Goal: Task Accomplishment & Management: Manage account settings

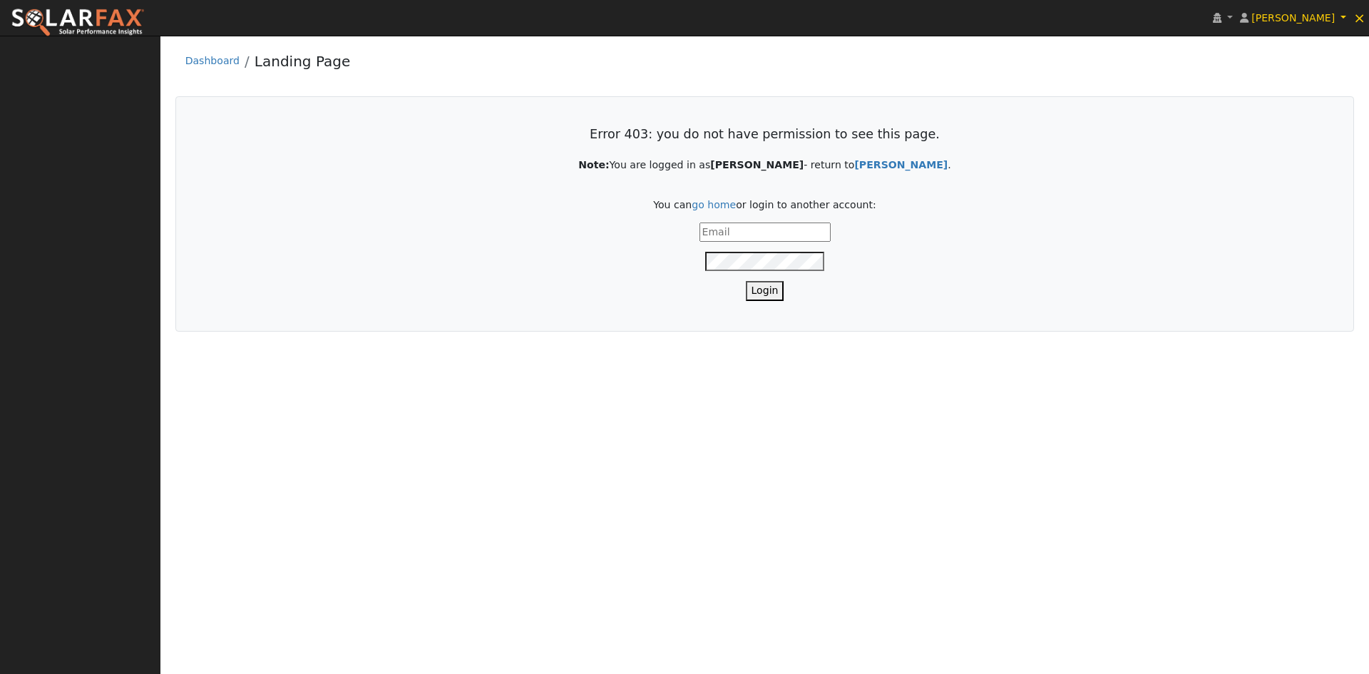
click at [763, 233] on input "text" at bounding box center [765, 232] width 131 height 19
drag, startPoint x: 629, startPoint y: 255, endPoint x: 693, endPoint y: 241, distance: 64.9
click at [648, 248] on form "Login" at bounding box center [765, 262] width 1118 height 78
drag, startPoint x: 700, startPoint y: 234, endPoint x: 709, endPoint y: 233, distance: 9.4
click at [705, 233] on div at bounding box center [764, 232] width 1133 height 19
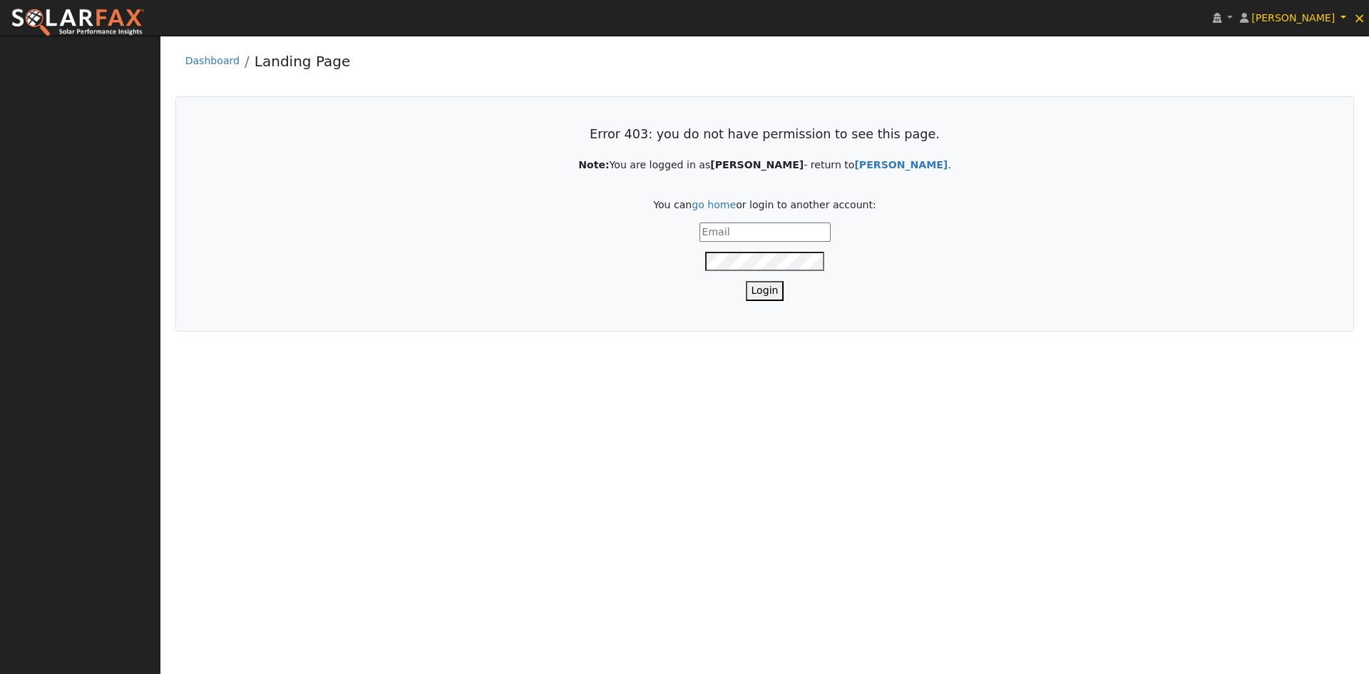
click at [62, 9] on img at bounding box center [78, 23] width 134 height 30
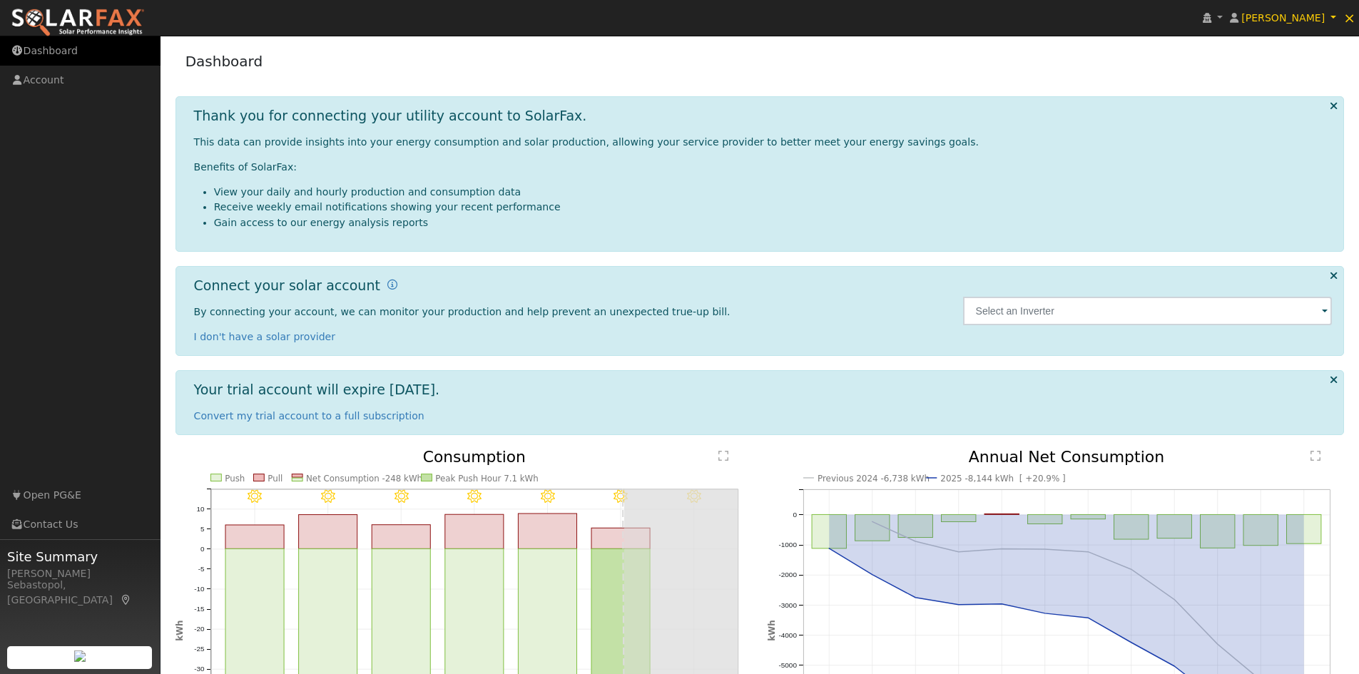
click at [51, 44] on link "Dashboard" at bounding box center [80, 50] width 160 height 29
click at [34, 79] on link "Account" at bounding box center [80, 80] width 160 height 29
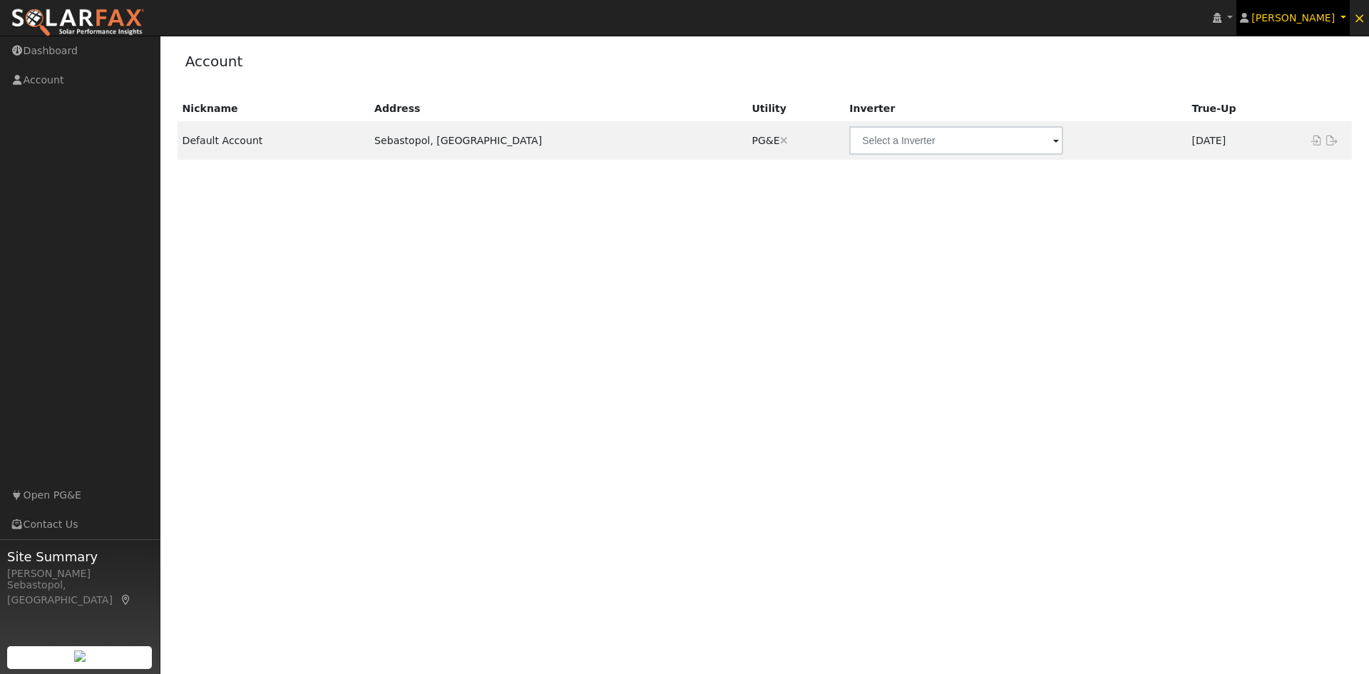
click at [1310, 14] on span "[PERSON_NAME]" at bounding box center [1293, 17] width 83 height 11
click at [1221, 22] on icon at bounding box center [1217, 18] width 9 height 10
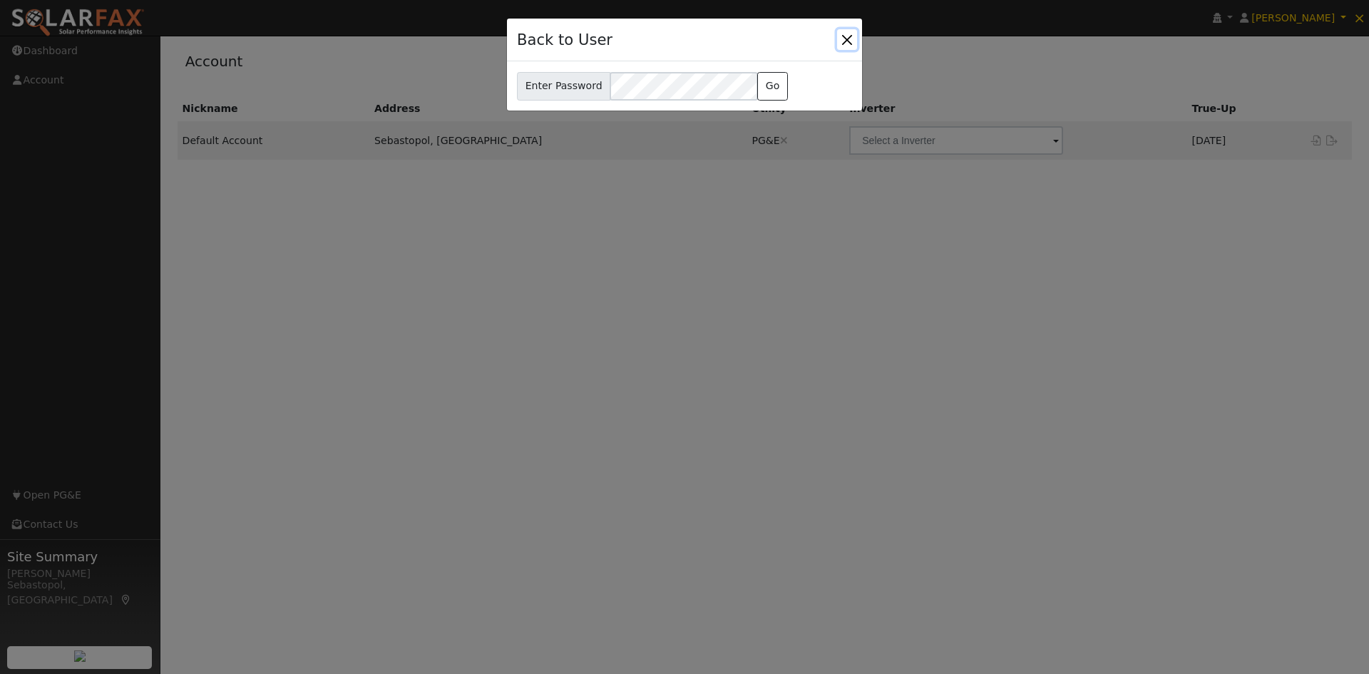
click at [839, 40] on button "Close" at bounding box center [847, 39] width 20 height 20
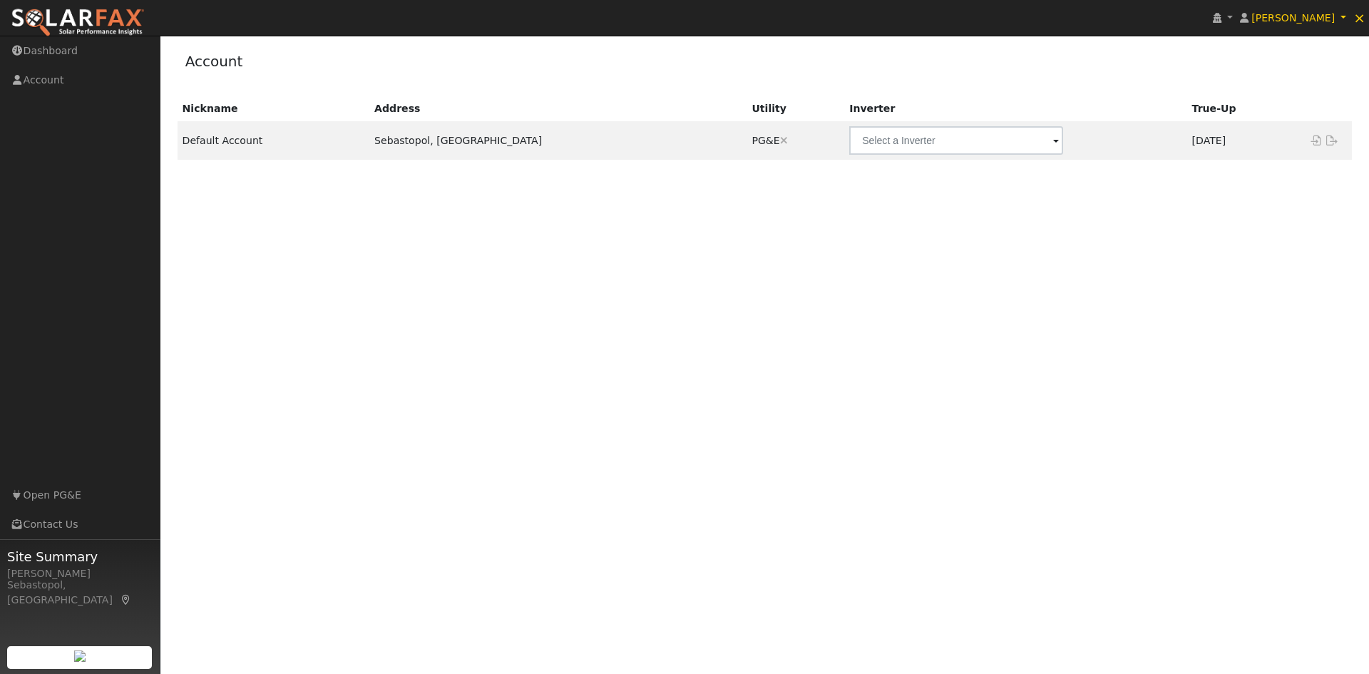
click at [82, 16] on img at bounding box center [78, 23] width 134 height 30
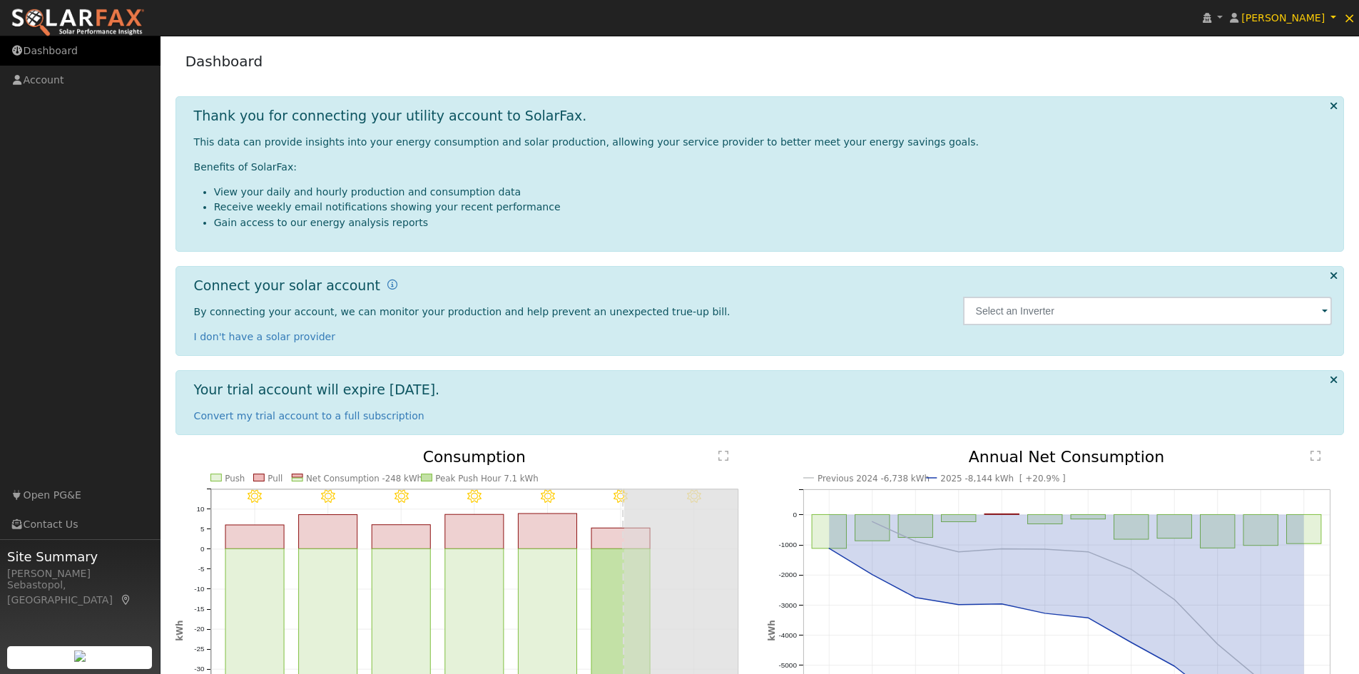
click at [52, 53] on link "Dashboard" at bounding box center [80, 50] width 160 height 29
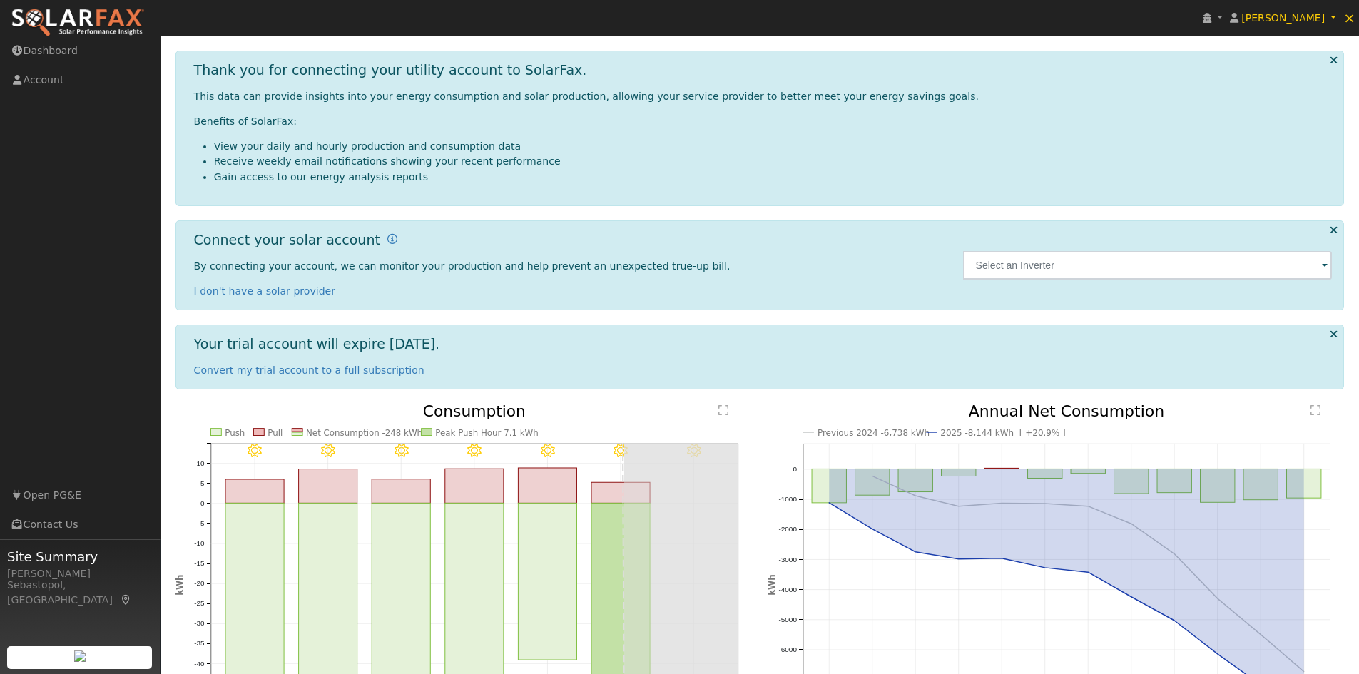
scroll to position [71, 0]
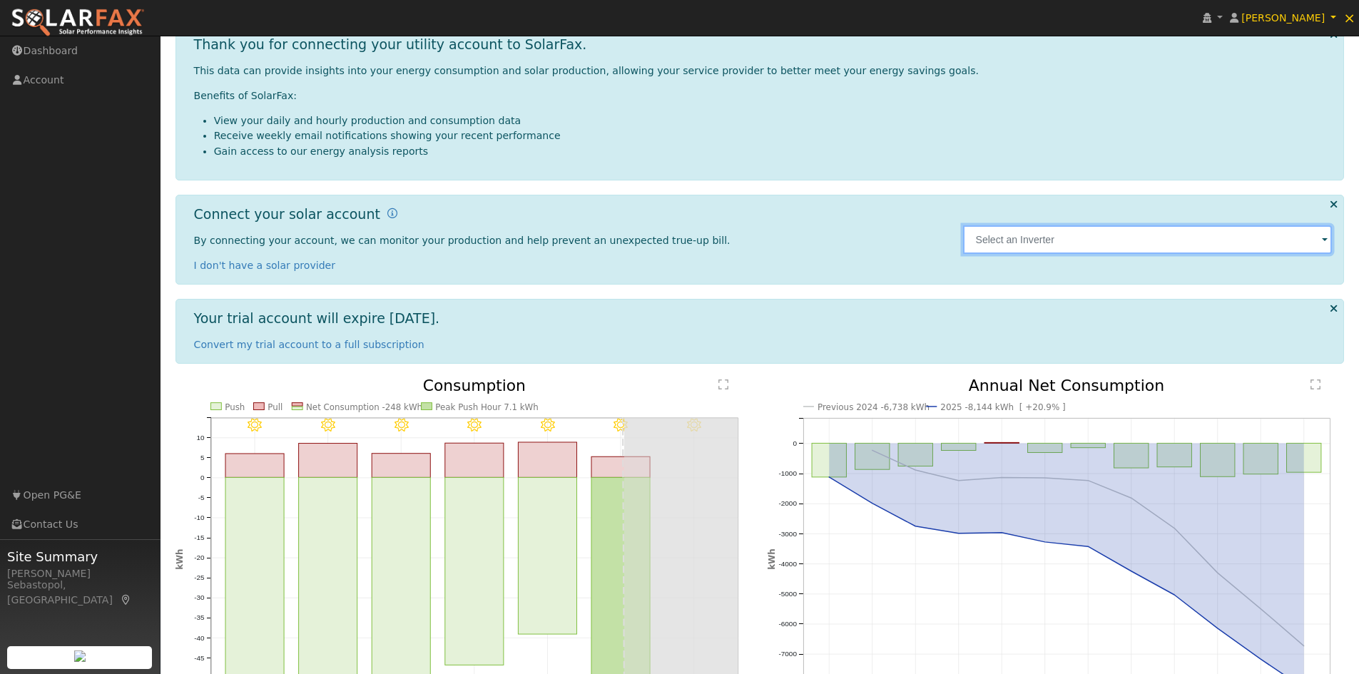
click at [1017, 236] on input "text" at bounding box center [1147, 239] width 369 height 29
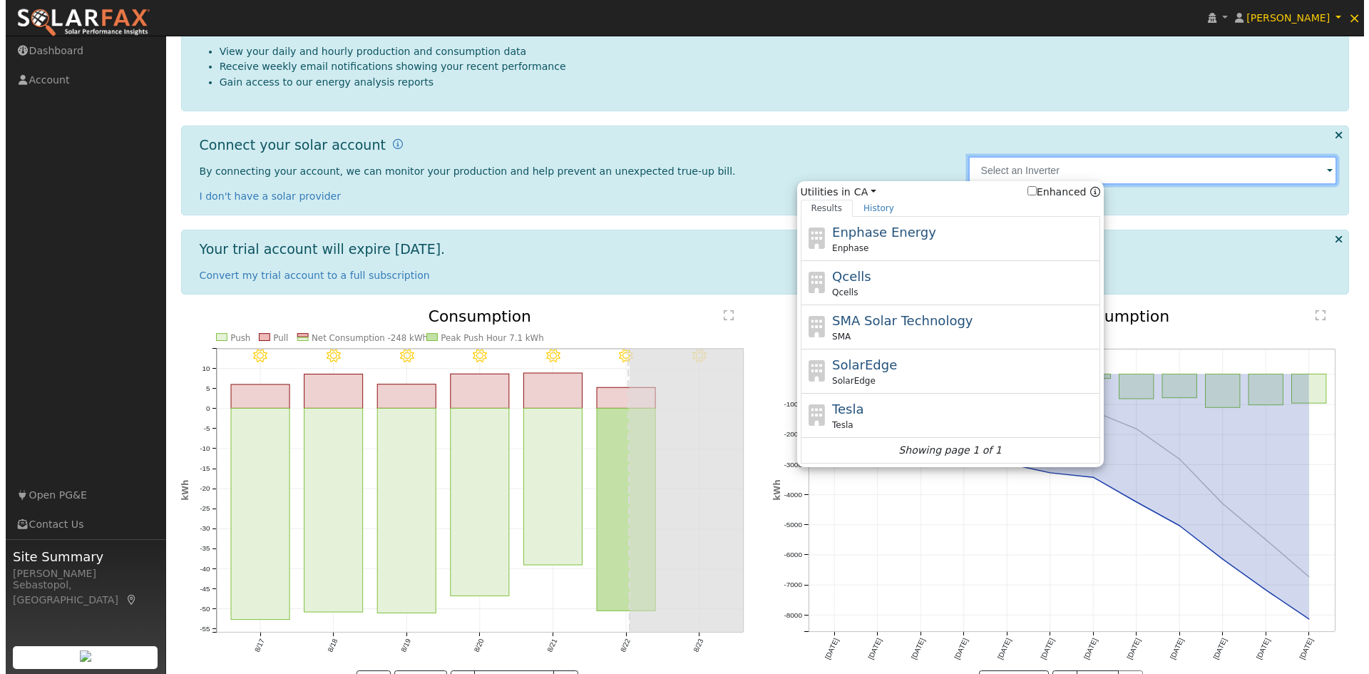
scroll to position [189, 0]
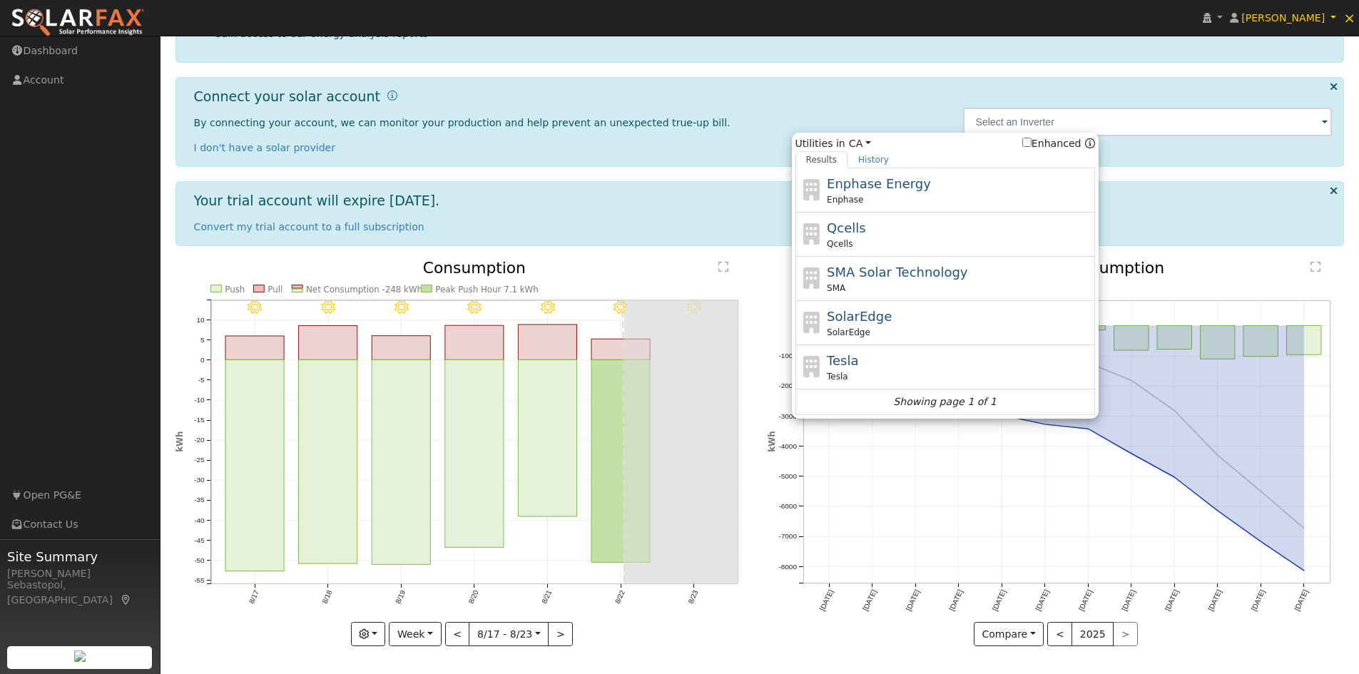
drag, startPoint x: 1268, startPoint y: 63, endPoint x: 1275, endPoint y: 43, distance: 21.7
click at [1271, 49] on div "Thank you for connecting your utility account to SolarFax. This data can provid…" at bounding box center [759, 287] width 1169 height 760
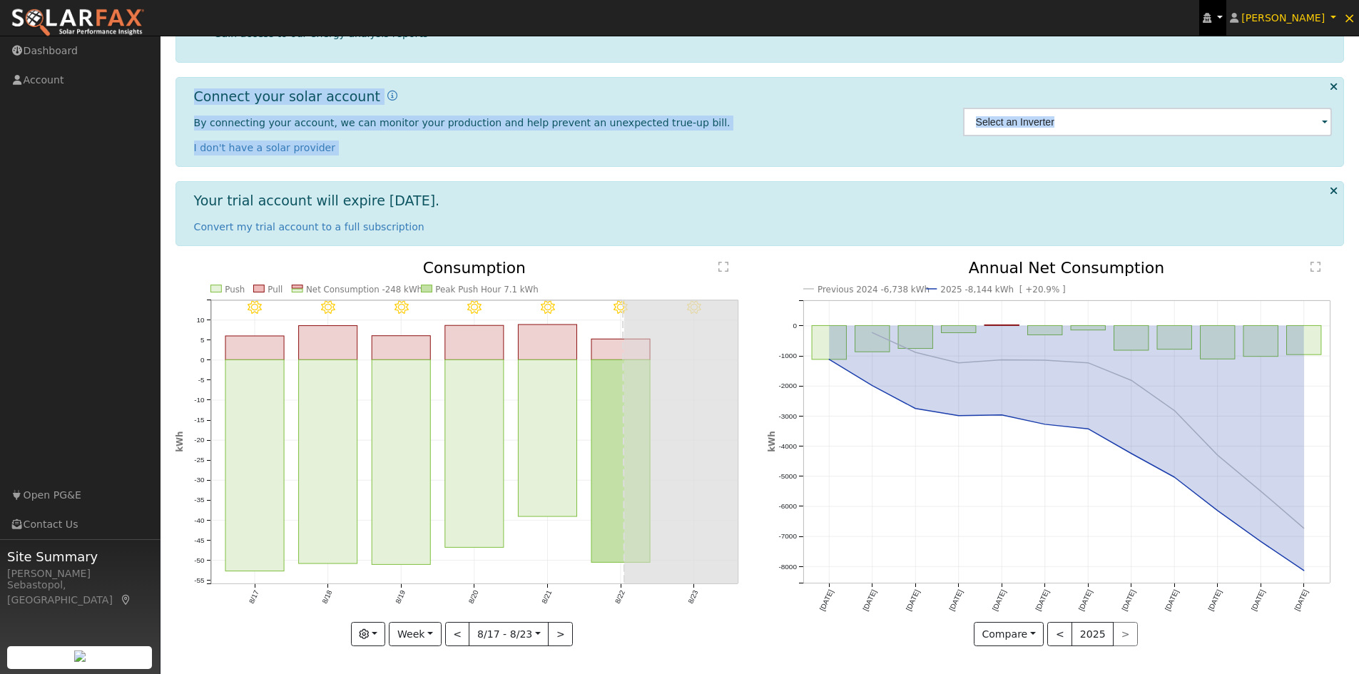
click at [1220, 24] on link at bounding box center [1212, 18] width 27 height 36
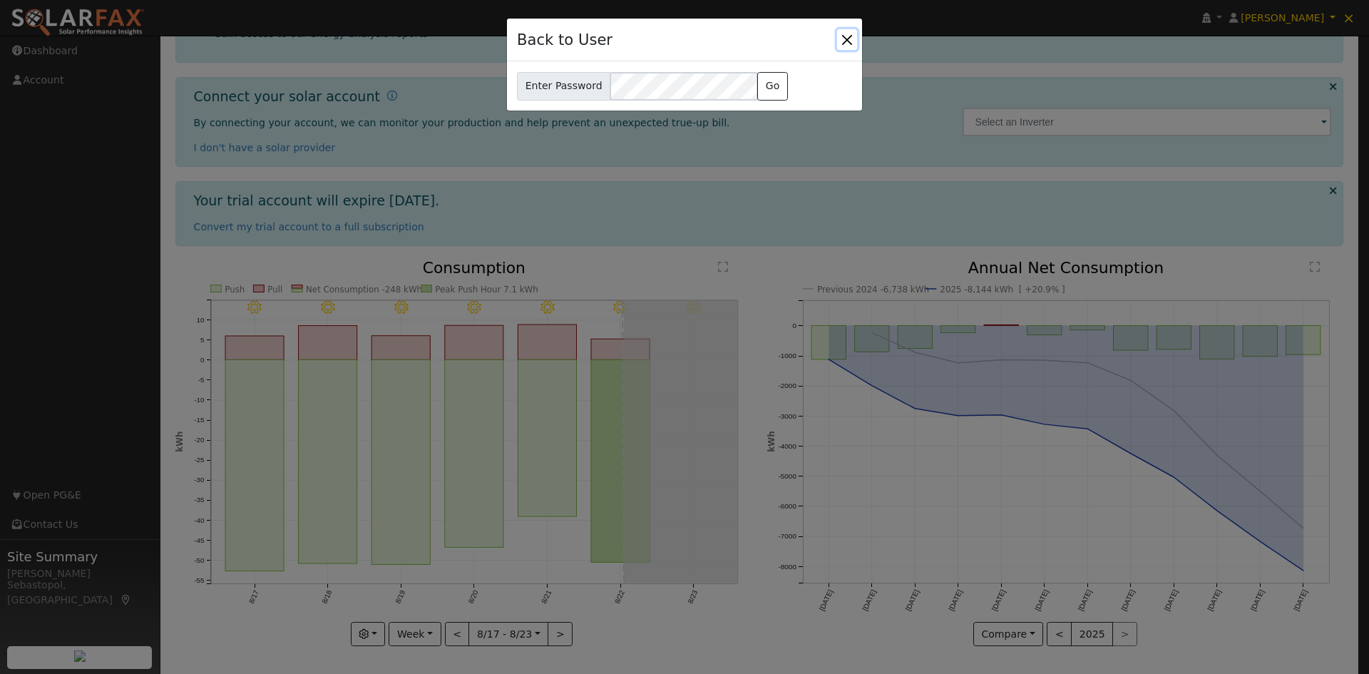
drag, startPoint x: 851, startPoint y: 48, endPoint x: 1083, endPoint y: 34, distance: 233.0
click at [855, 47] on button "Close" at bounding box center [847, 39] width 20 height 20
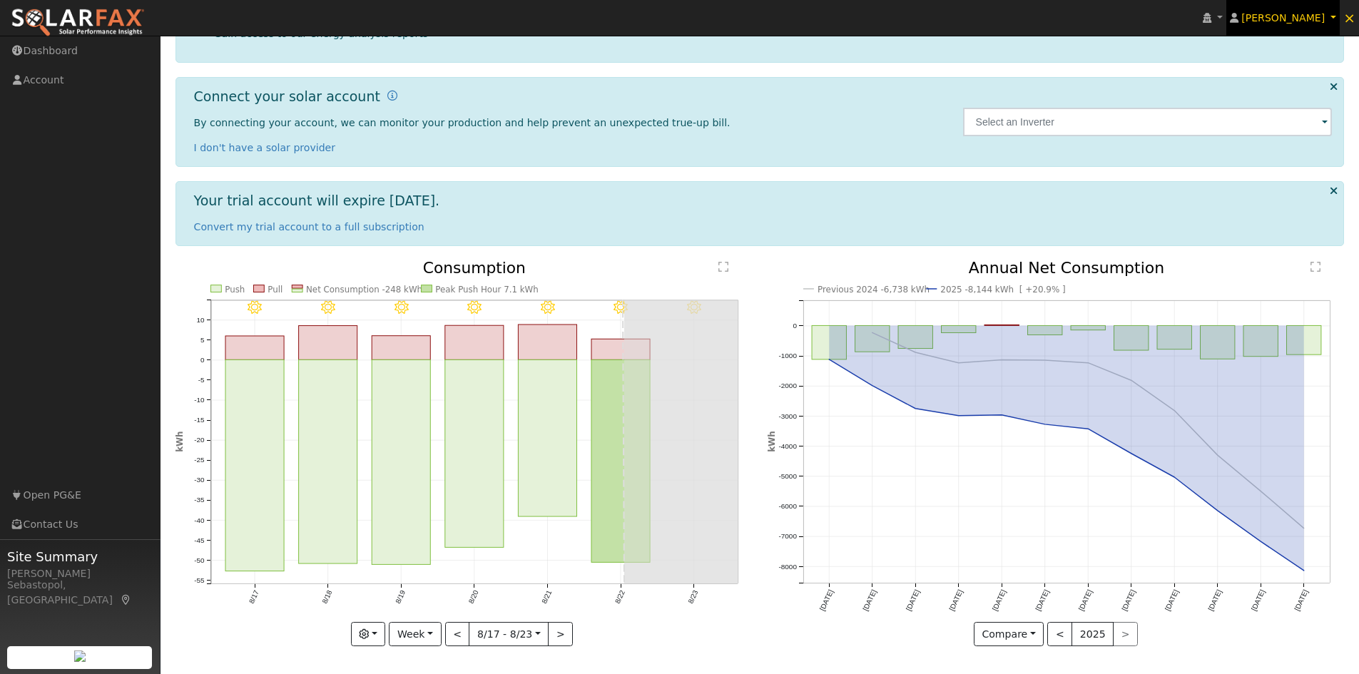
click at [1340, 20] on link "Michael Hammond" at bounding box center [1283, 18] width 114 height 36
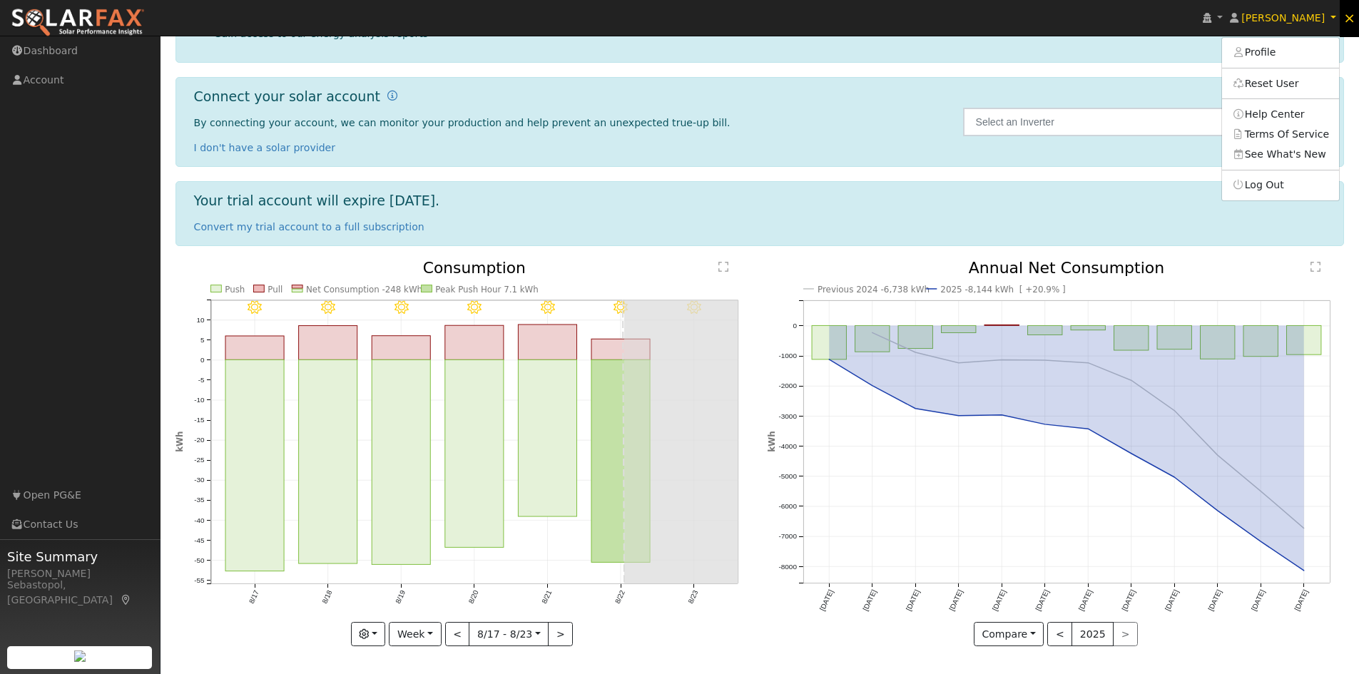
click at [1354, 25] on span "×" at bounding box center [1349, 17] width 12 height 17
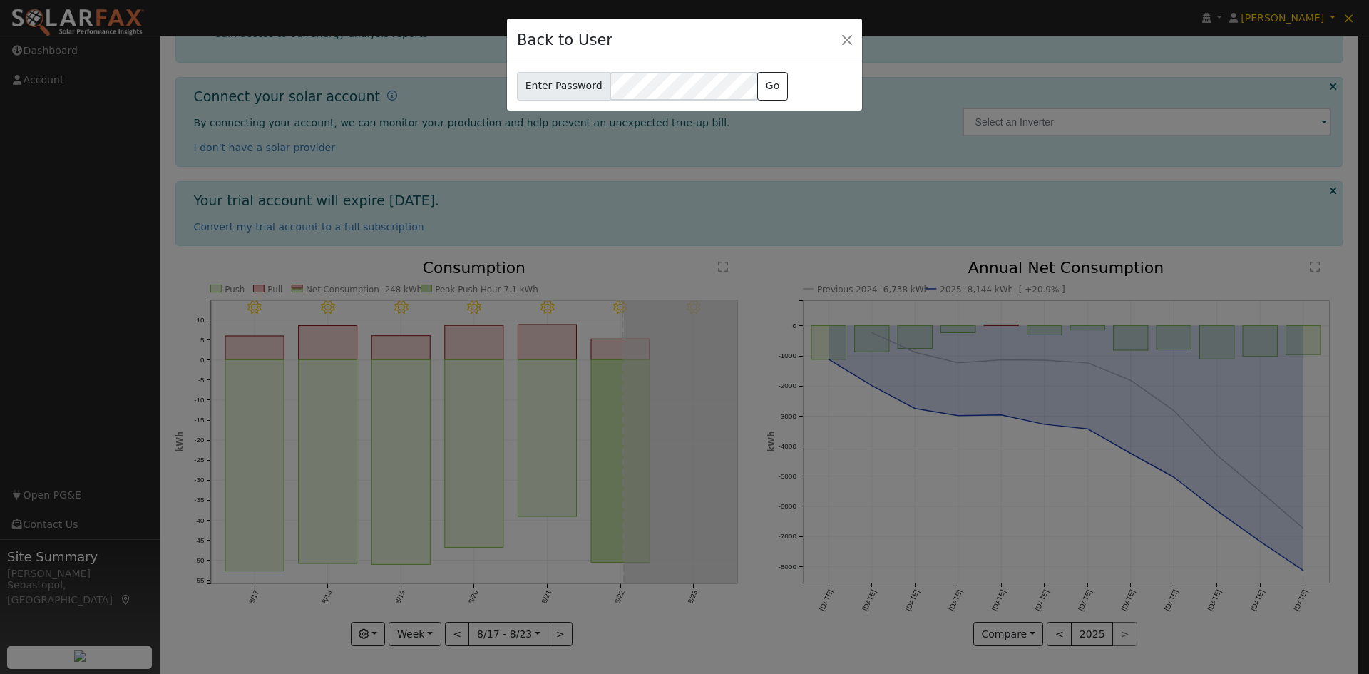
click at [855, 28] on div "Back to User" at bounding box center [684, 41] width 355 height 44
click at [650, 78] on div "Enter Password Go" at bounding box center [684, 85] width 355 height 49
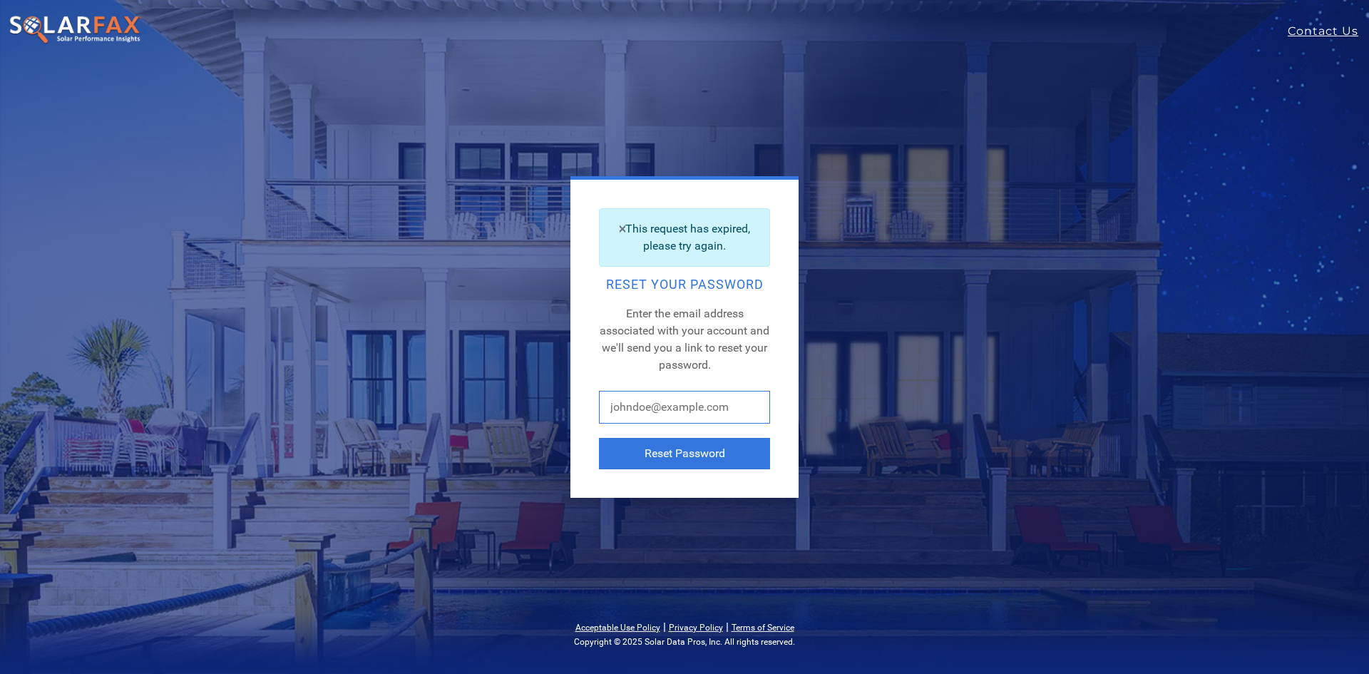
click at [685, 406] on input "text" at bounding box center [684, 407] width 171 height 33
paste input "[EMAIL_ADDRESS][DOMAIN_NAME]"
type input "[EMAIL_ADDRESS][DOMAIN_NAME]"
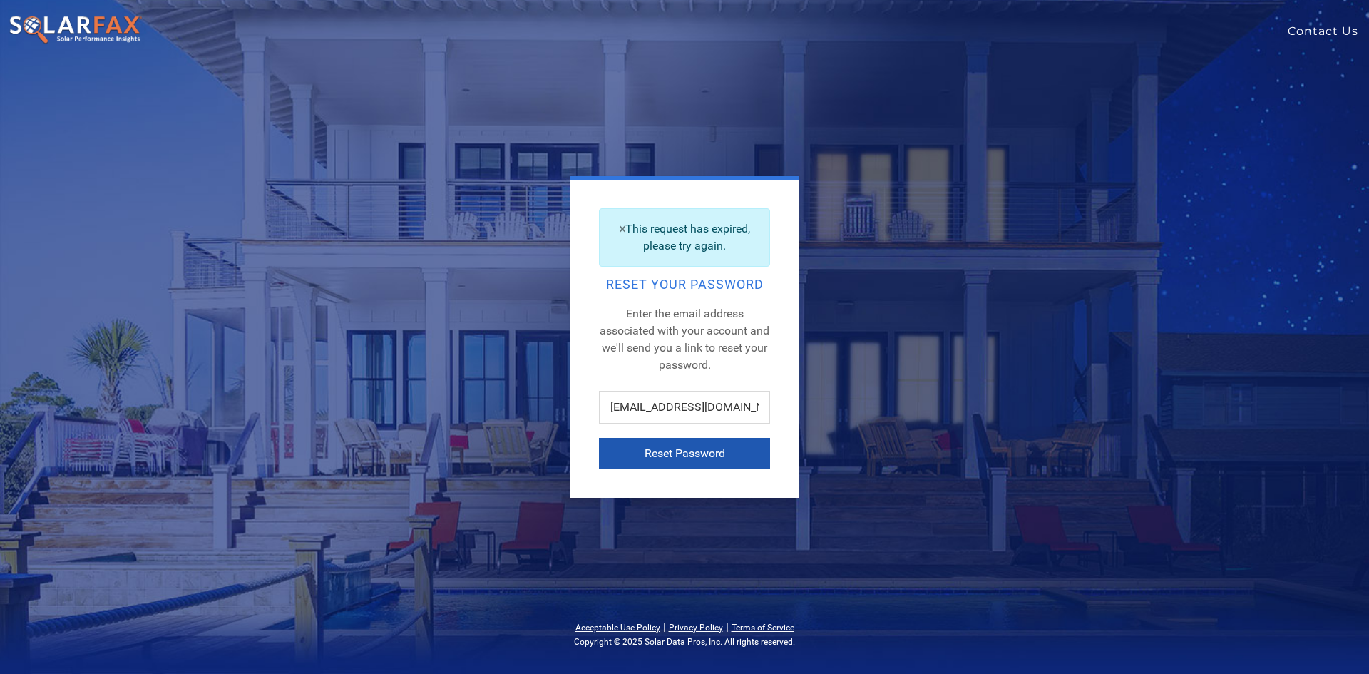
click at [685, 454] on button "Reset Password" at bounding box center [684, 453] width 171 height 31
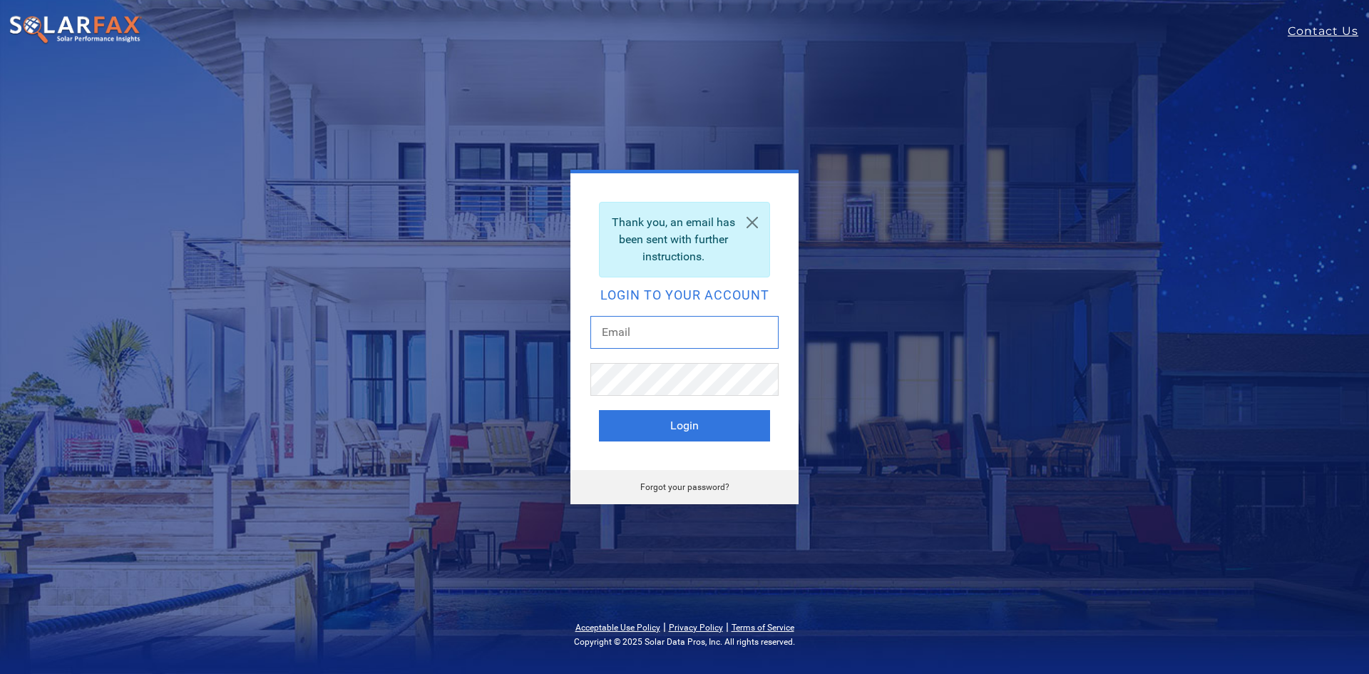
paste input "[EMAIL_ADDRESS][DOMAIN_NAME]"
type input "[EMAIL_ADDRESS][DOMAIN_NAME]"
click at [599, 410] on button "Login" at bounding box center [684, 425] width 171 height 31
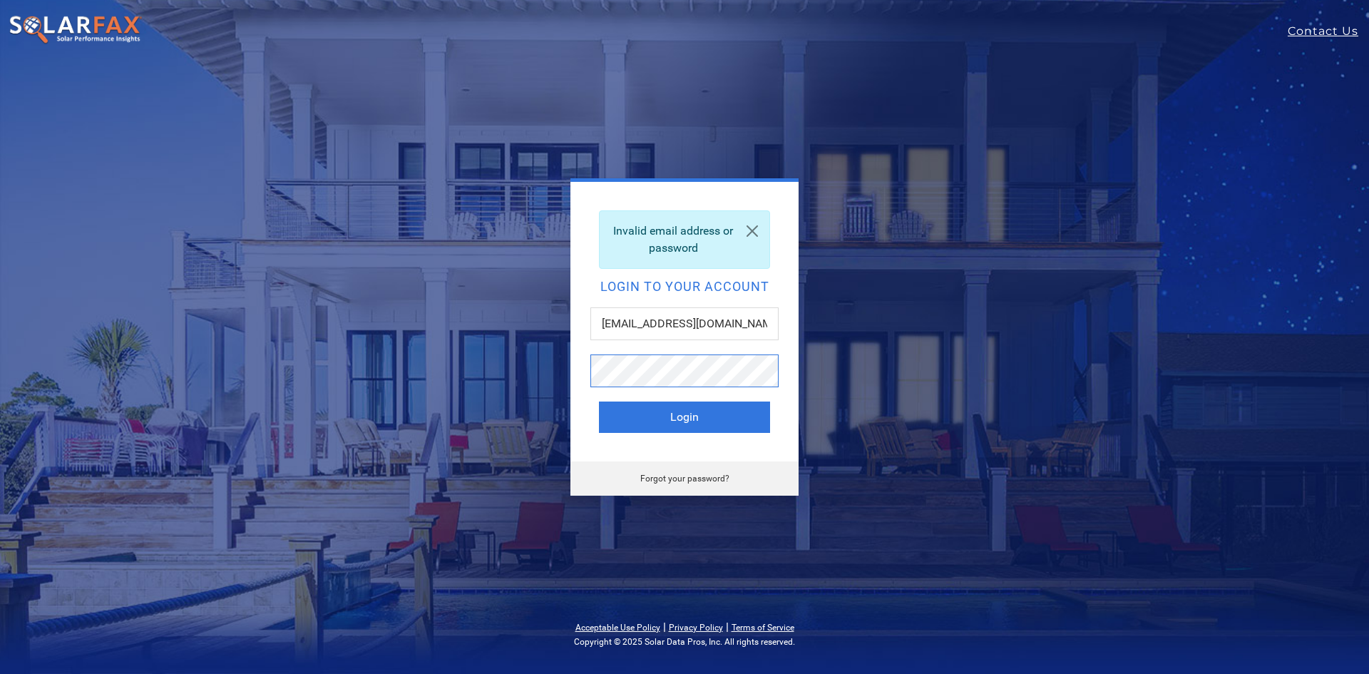
click at [599, 402] on button "Login" at bounding box center [684, 417] width 171 height 31
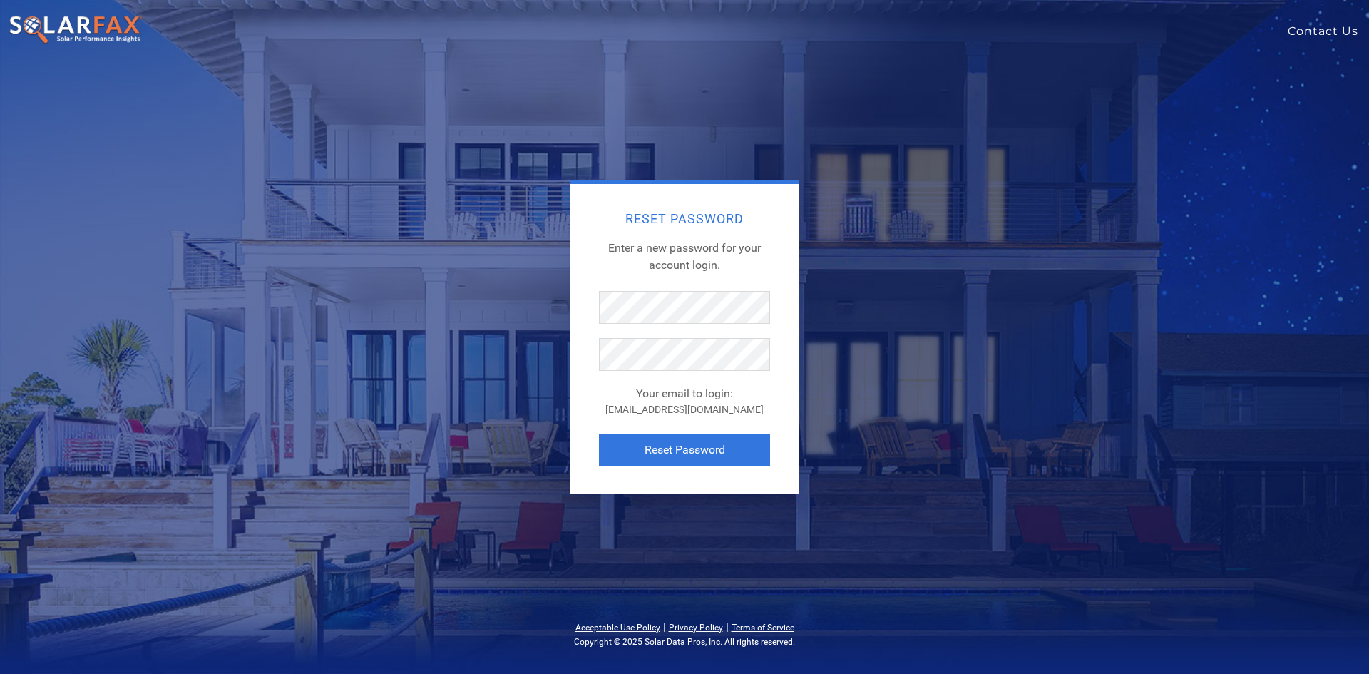
click at [697, 374] on form "Your email to login: mogas@vitalenergysolar.com Reset Password" at bounding box center [684, 378] width 171 height 175
click at [599, 434] on button "Reset Password" at bounding box center [684, 449] width 171 height 31
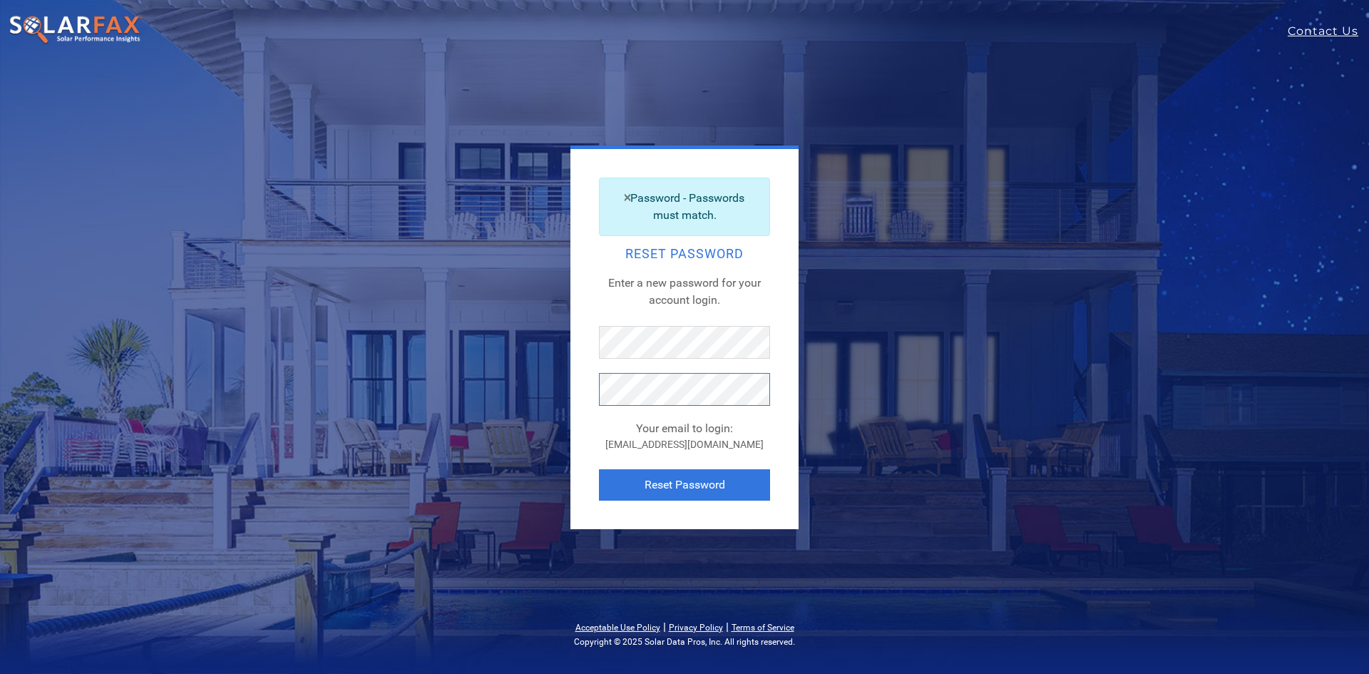
click at [526, 377] on div "Password - Passwords must match. Reset Password Enter a new password for your a…" at bounding box center [685, 338] width 628 height 384
click at [537, 330] on div "Password - Passwords must match. Reset Password Enter a new password for your a…" at bounding box center [685, 338] width 628 height 384
click at [599, 469] on button "Reset Password" at bounding box center [684, 484] width 171 height 31
